Goal: Task Accomplishment & Management: Use online tool/utility

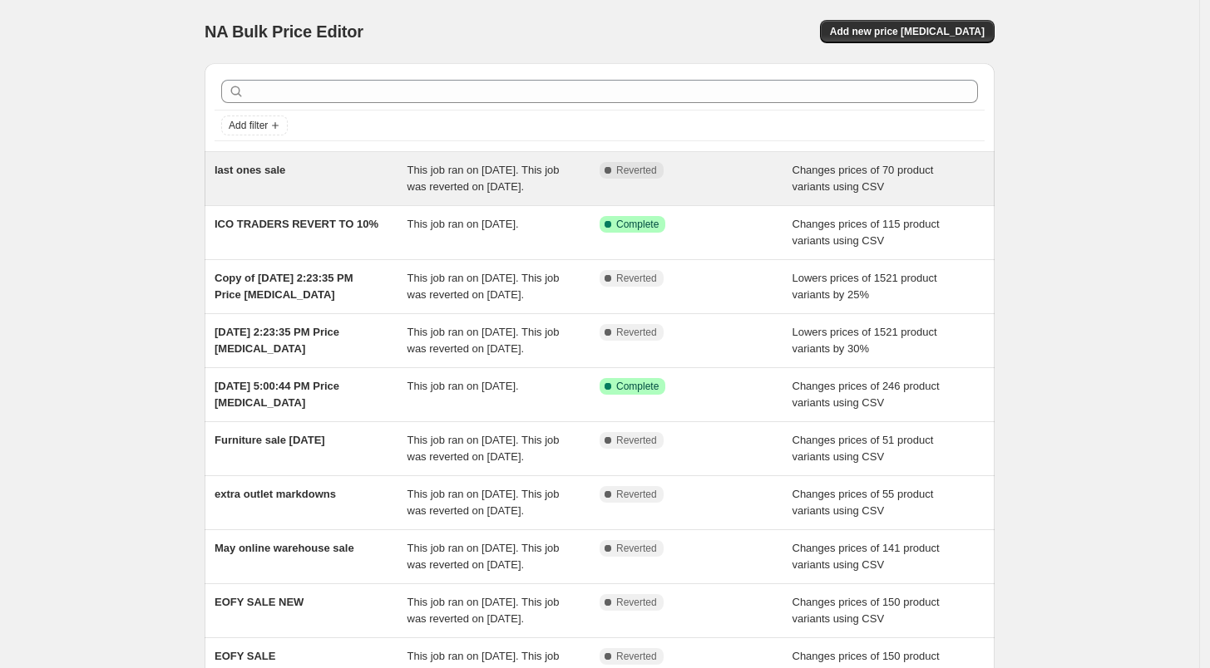
click at [274, 170] on span "last ones sale" at bounding box center [250, 170] width 71 height 12
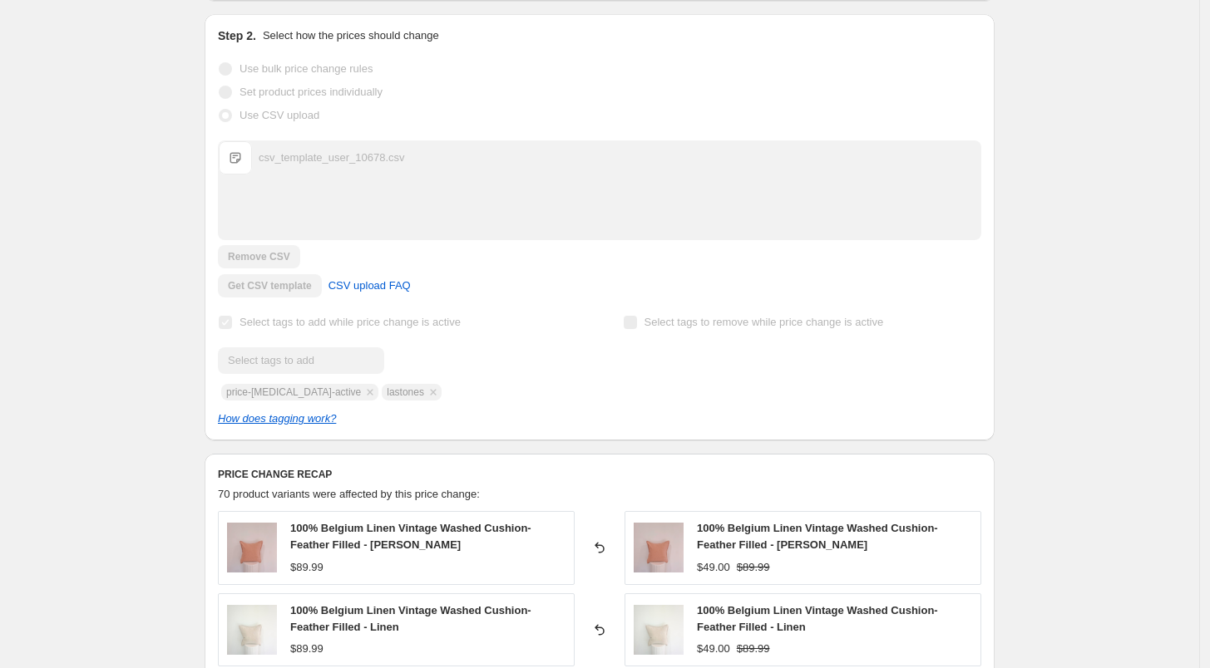
scroll to position [277, 0]
click at [267, 155] on div "csv_template_user_10678.csv" at bounding box center [332, 156] width 146 height 17
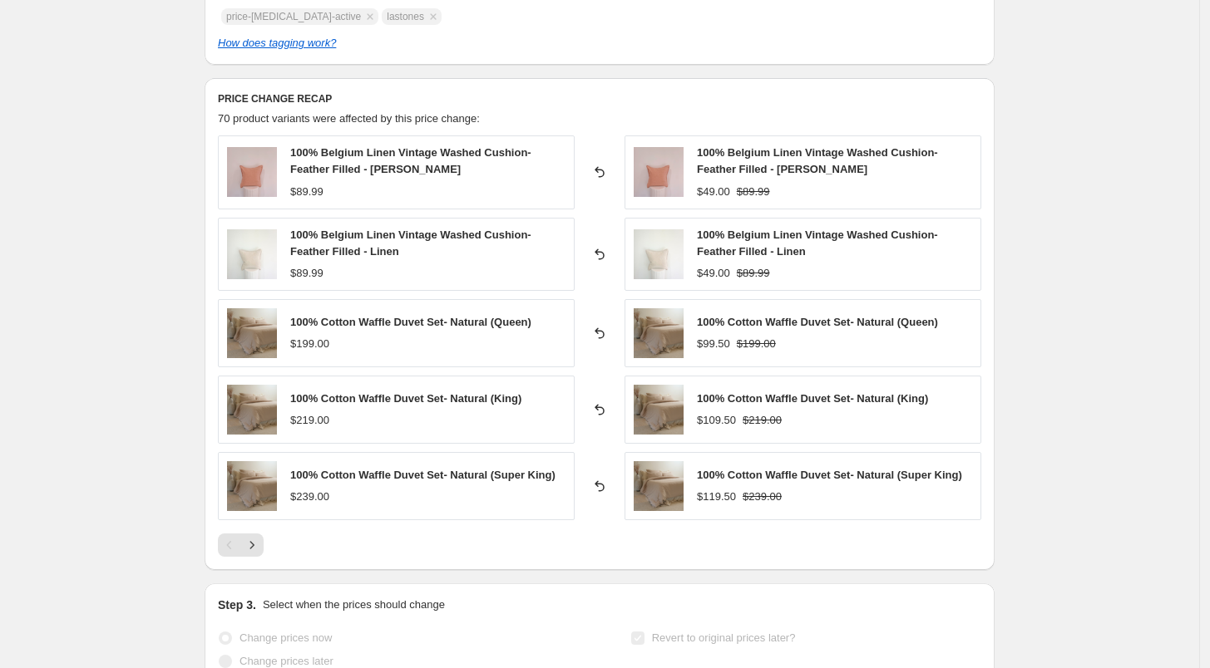
scroll to position [738, 0]
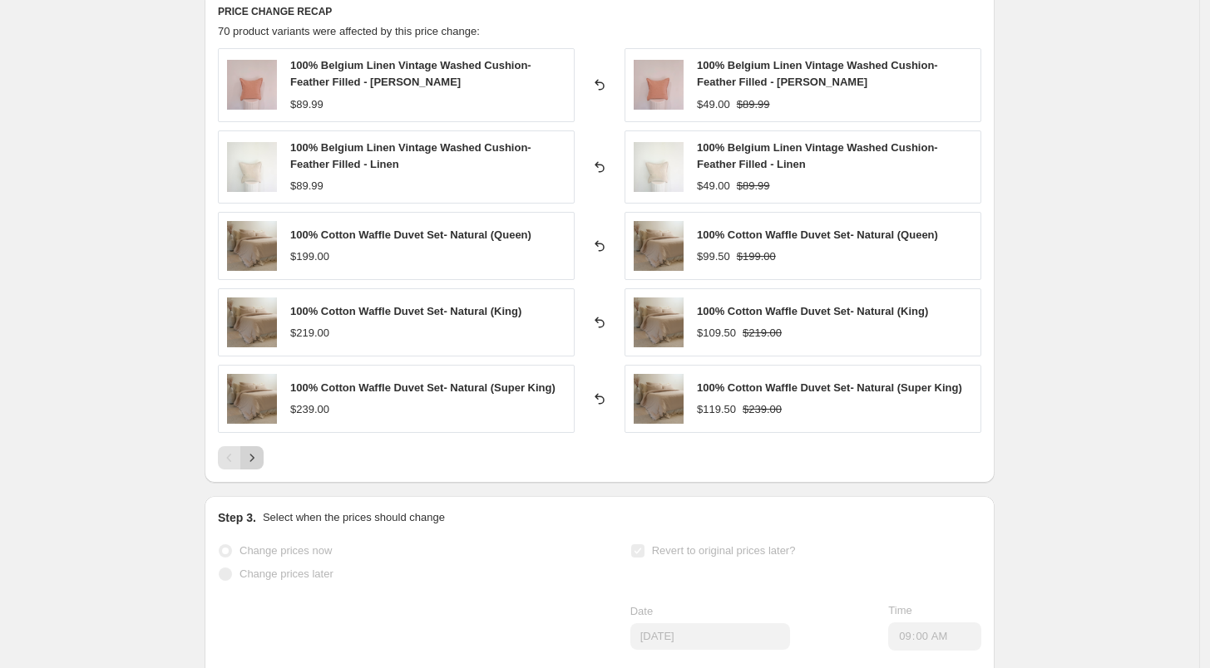
click at [259, 458] on icon "Next" at bounding box center [252, 458] width 17 height 17
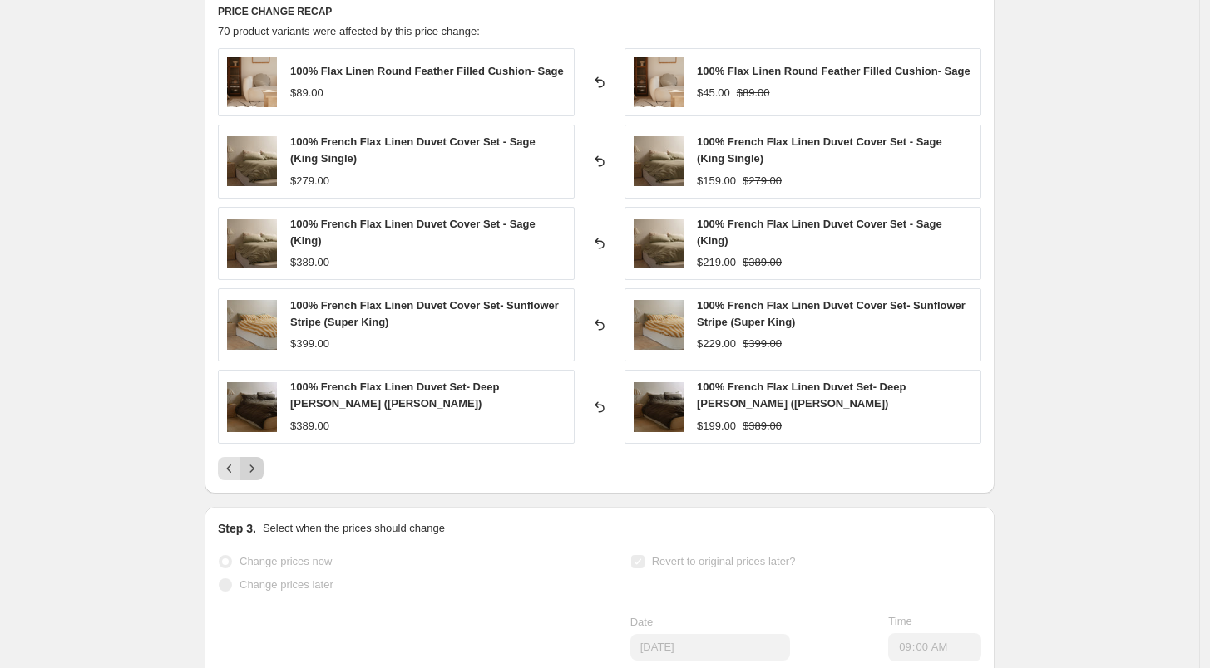
click at [259, 461] on icon "Next" at bounding box center [252, 469] width 17 height 17
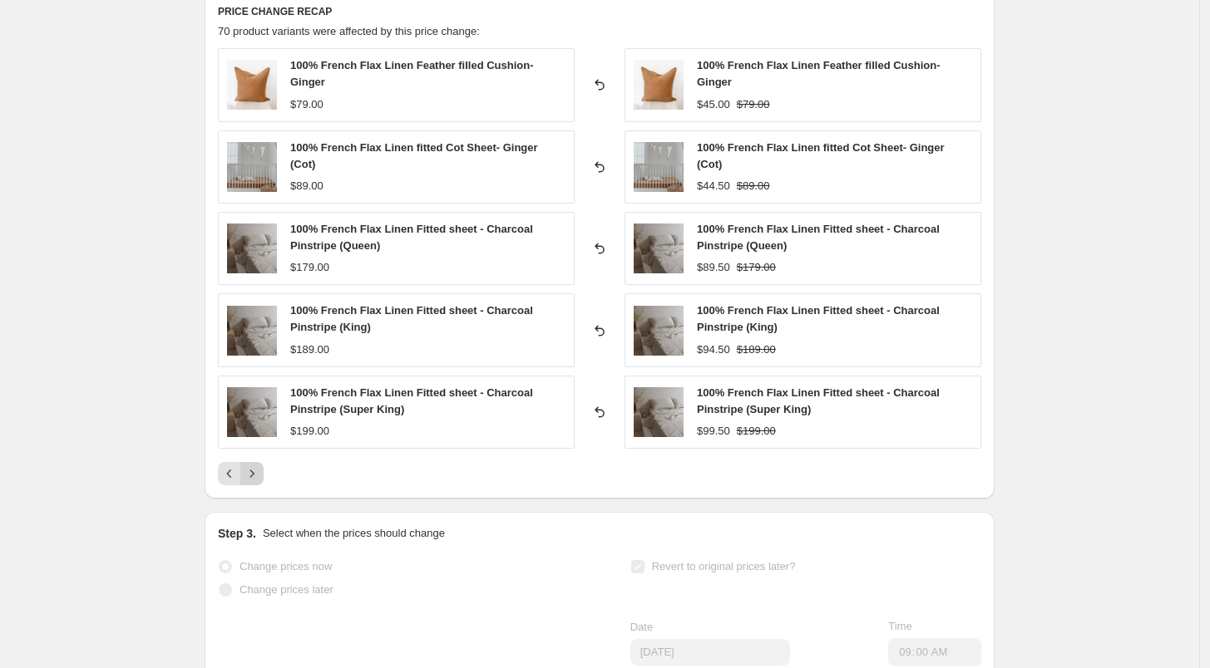
click at [259, 466] on icon "Next" at bounding box center [252, 474] width 17 height 17
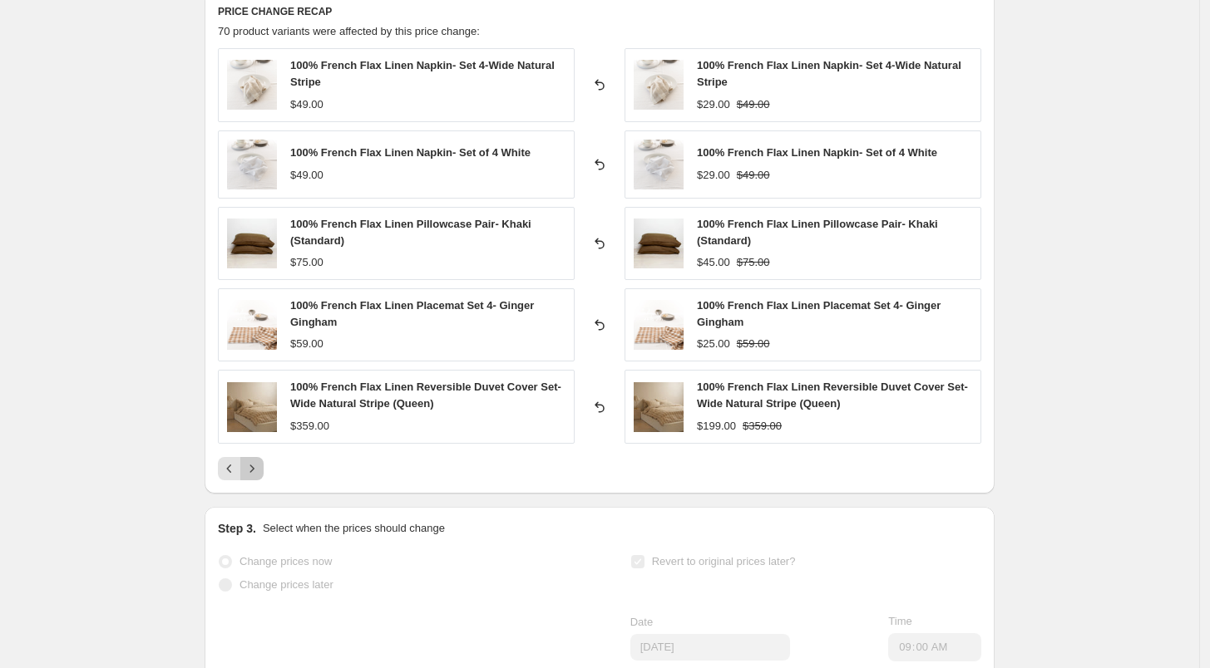
click at [259, 458] on button "Next" at bounding box center [251, 468] width 23 height 23
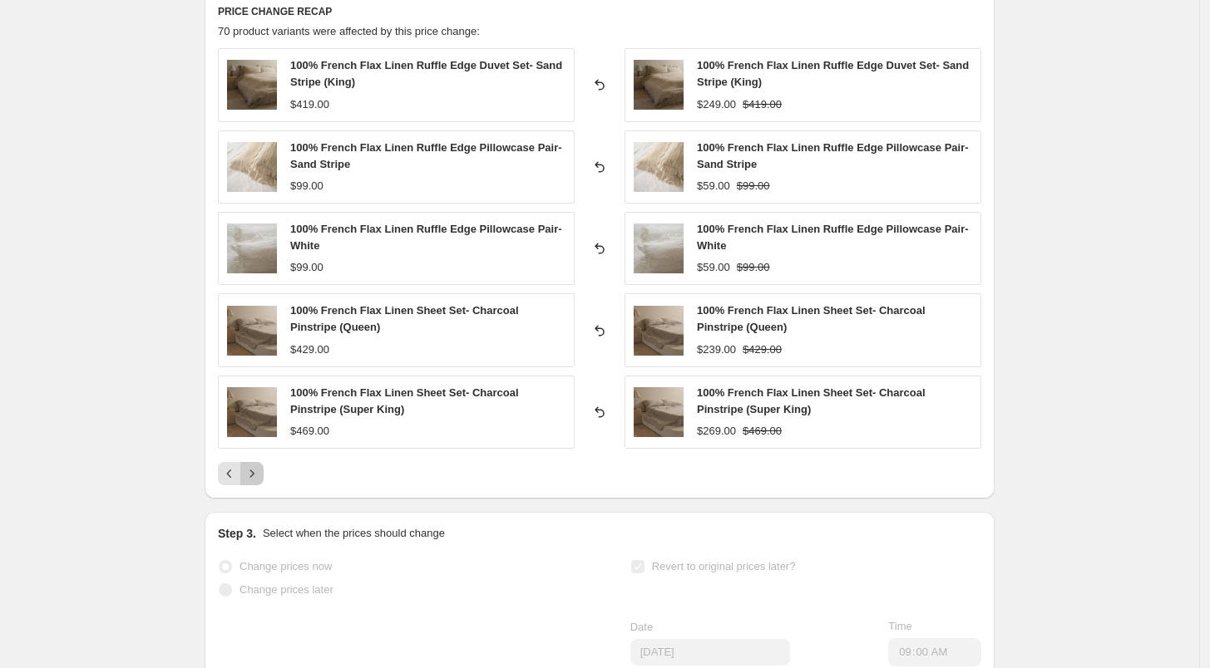
click at [254, 474] on icon "Next" at bounding box center [252, 474] width 17 height 17
